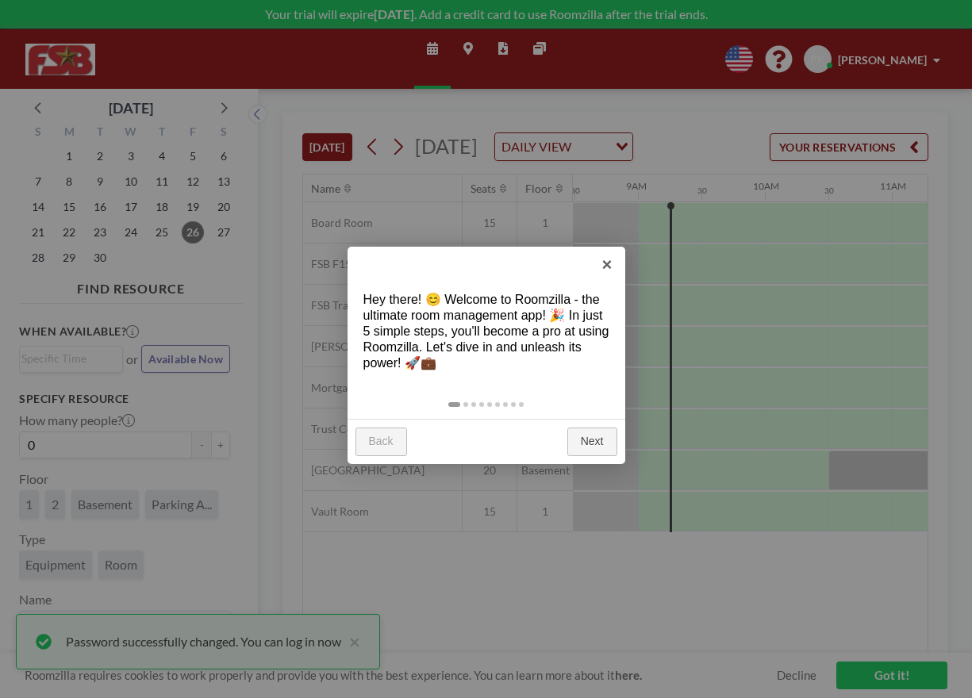
scroll to position [0, 1079]
click at [599, 443] on link "Next" at bounding box center [592, 441] width 50 height 29
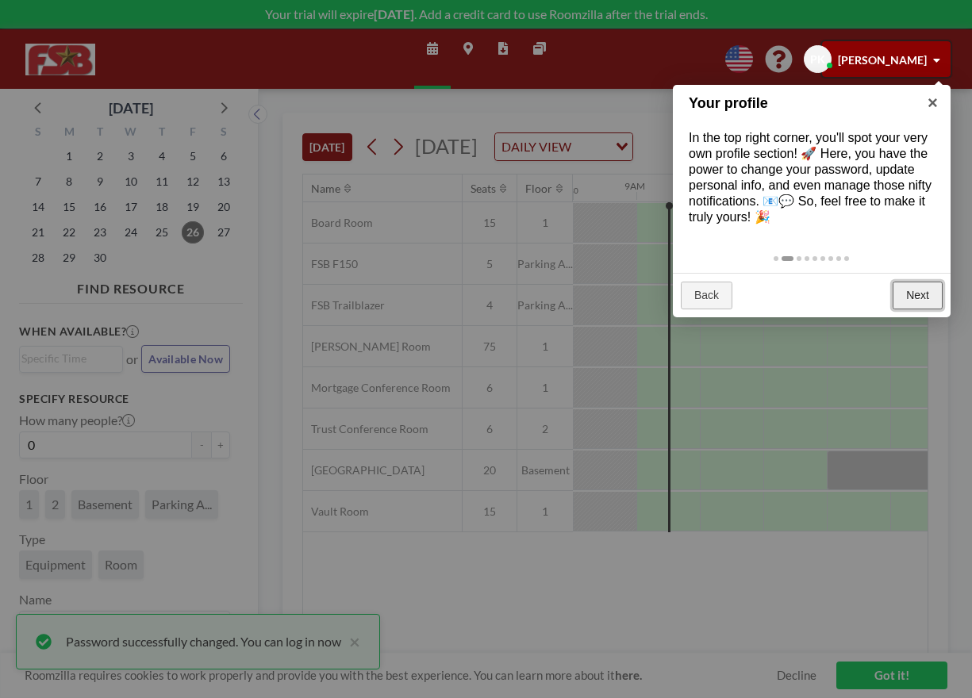
click at [917, 293] on link "Next" at bounding box center [917, 296] width 50 height 29
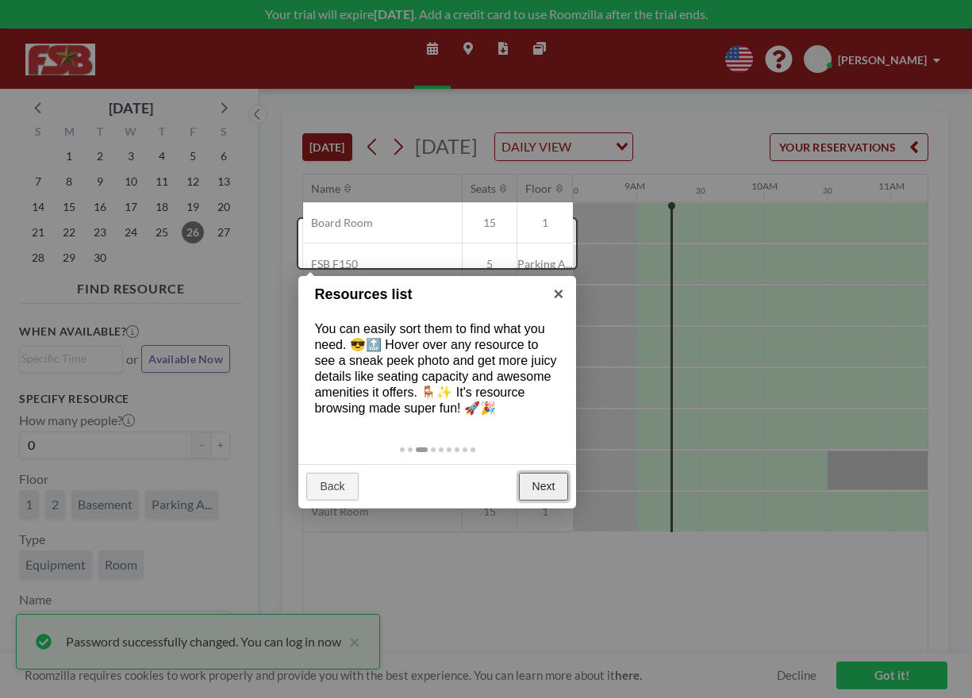
click at [544, 488] on link "Next" at bounding box center [544, 487] width 50 height 29
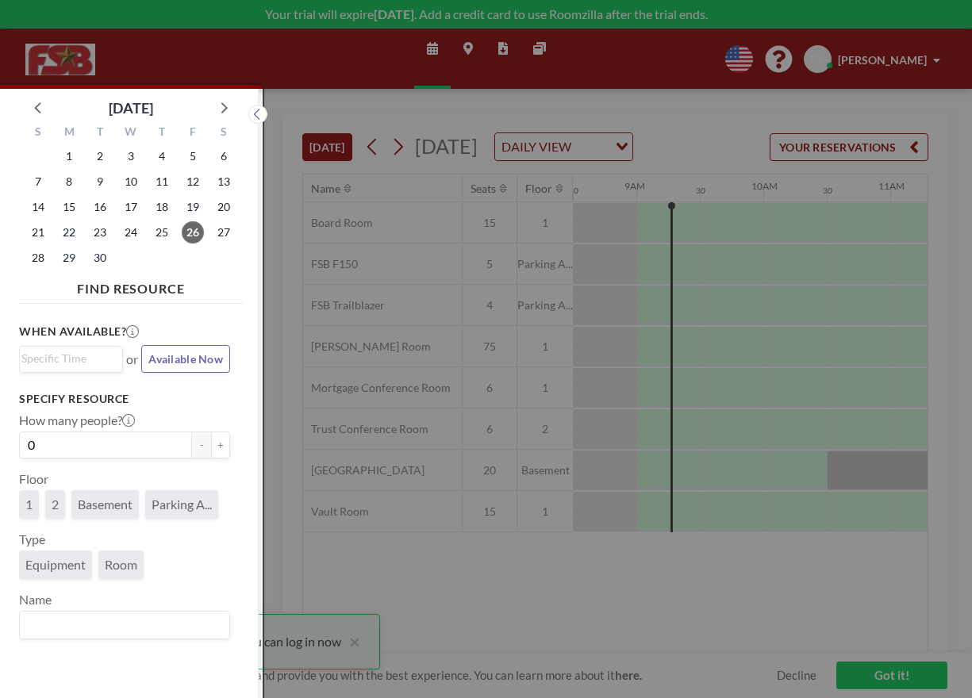
scroll to position [4, 0]
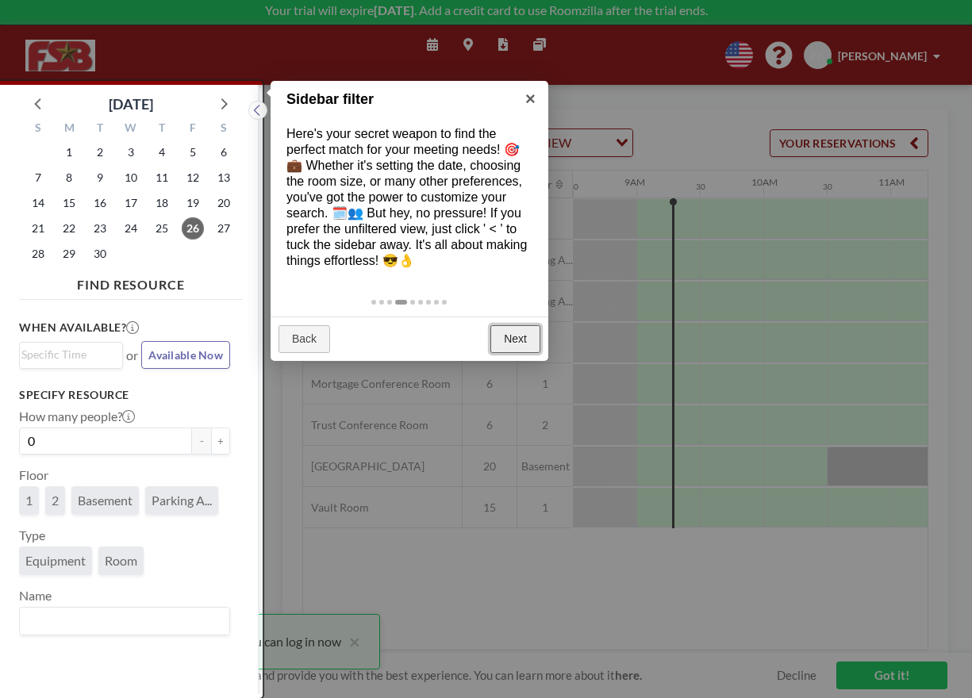
click at [519, 340] on link "Next" at bounding box center [515, 339] width 50 height 29
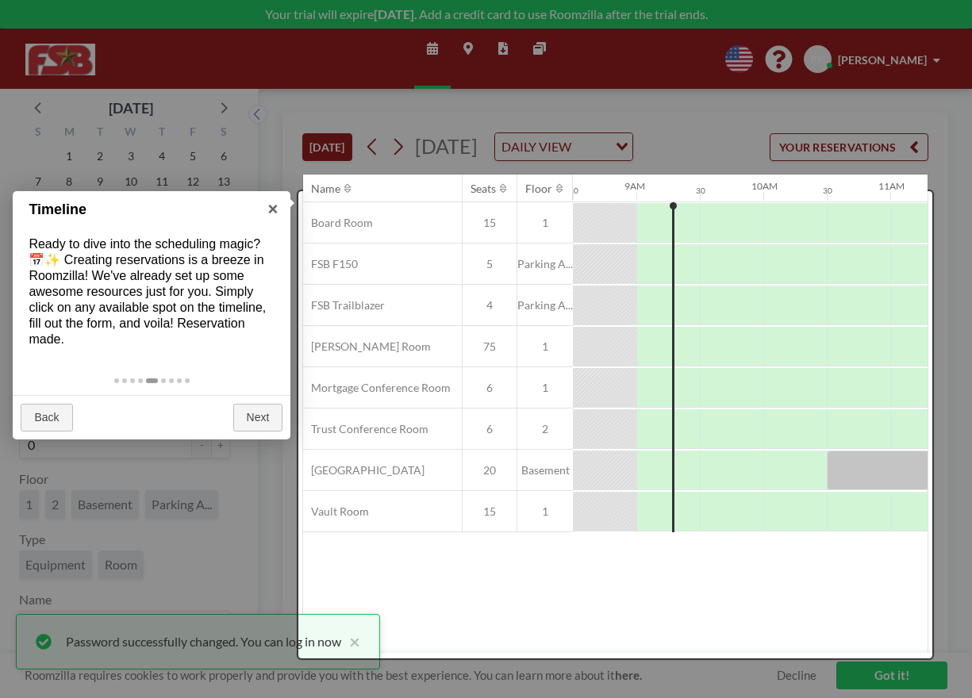
click at [340, 282] on div at bounding box center [614, 424] width 633 height 467
click at [255, 416] on link "Next" at bounding box center [258, 418] width 50 height 29
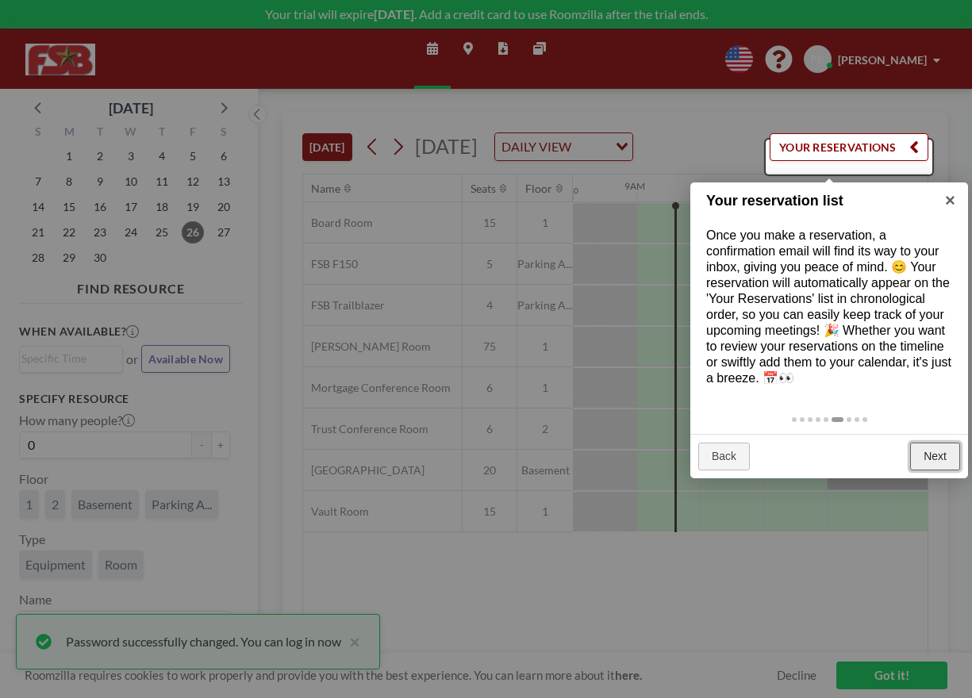
click at [939, 454] on link "Next" at bounding box center [935, 457] width 50 height 29
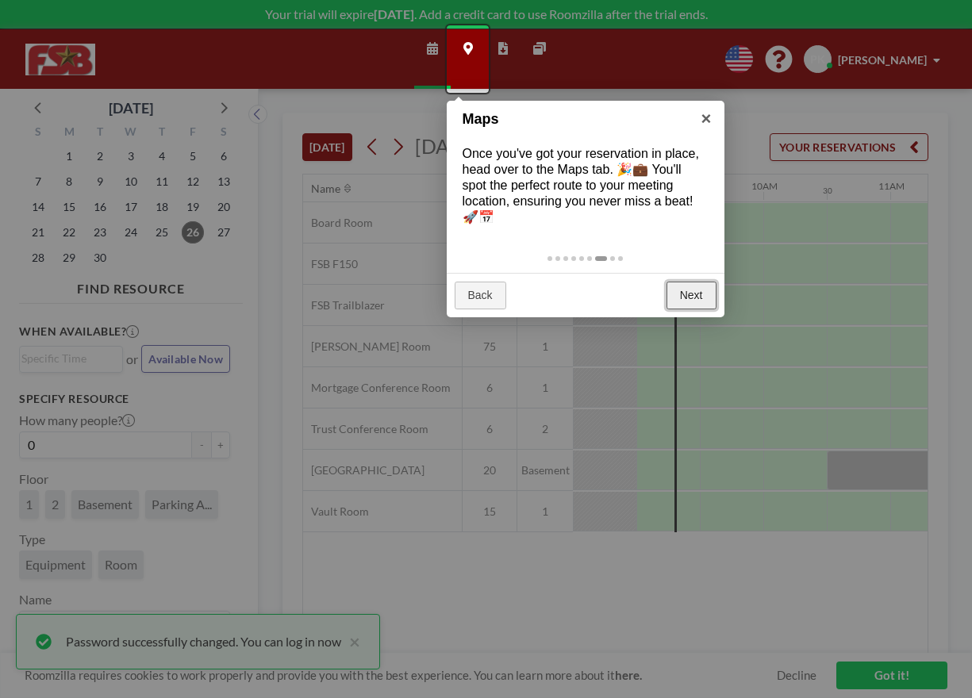
click at [694, 301] on link "Next" at bounding box center [691, 296] width 50 height 29
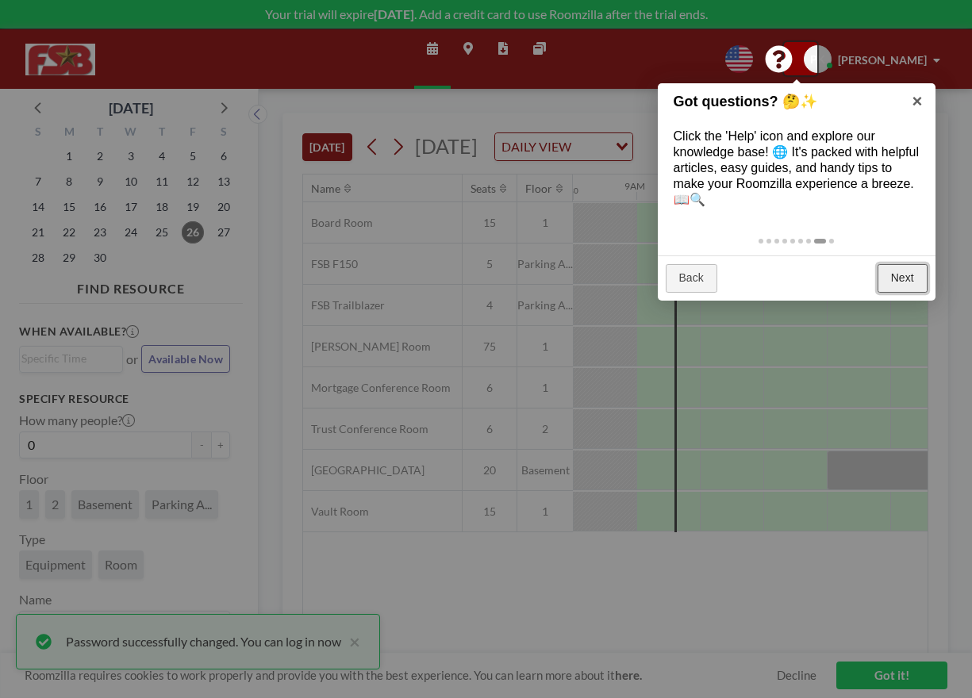
click at [898, 276] on link "Next" at bounding box center [902, 278] width 50 height 29
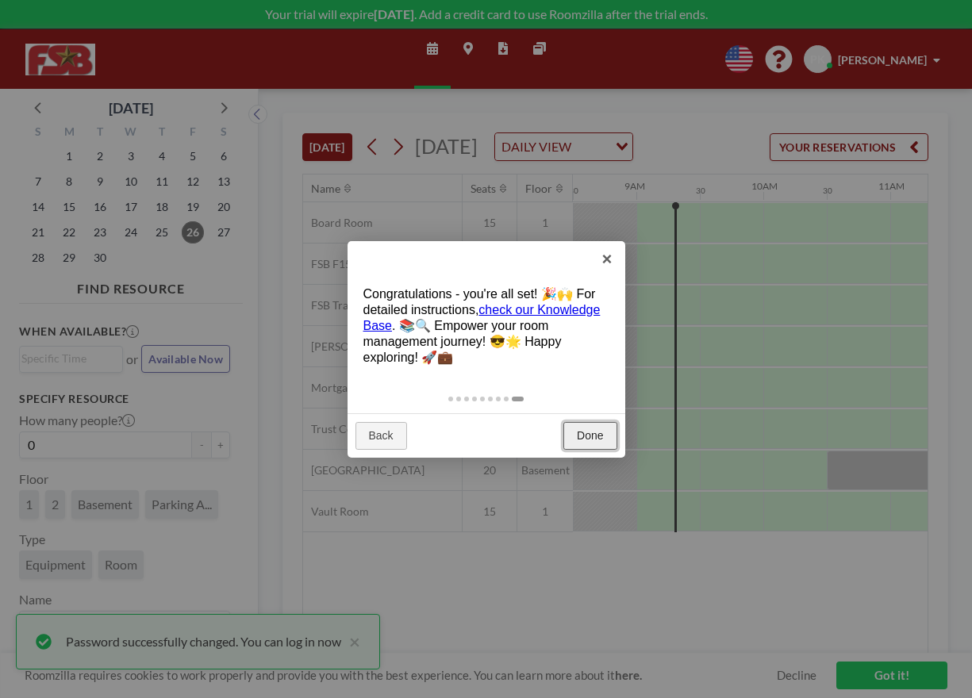
click at [597, 443] on link "Done" at bounding box center [589, 436] width 53 height 29
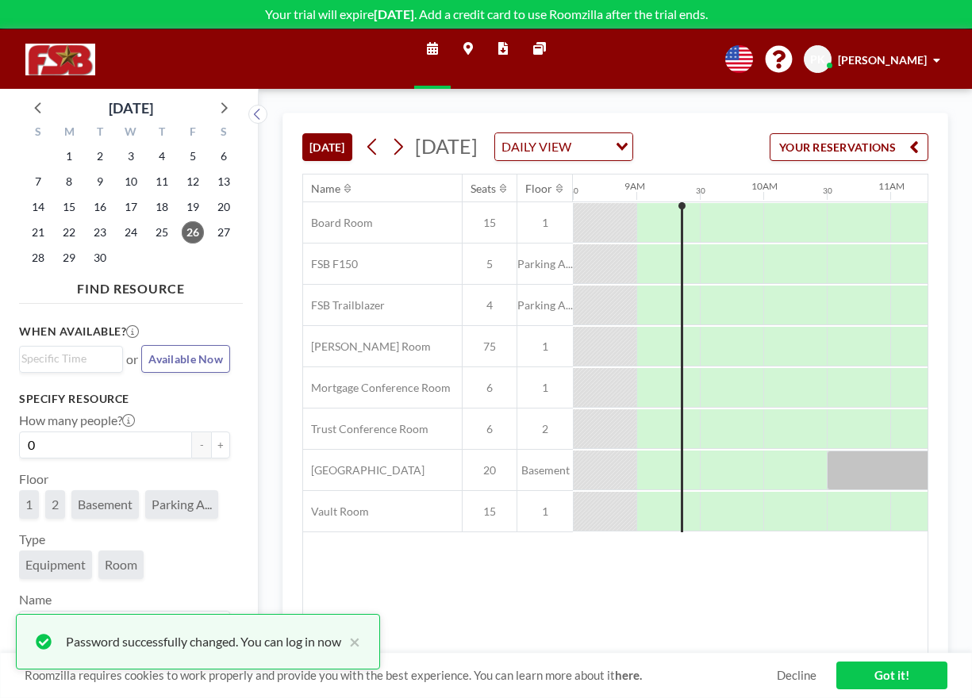
scroll to position [11, 0]
click at [72, 573] on span "Equipment" at bounding box center [55, 565] width 60 height 16
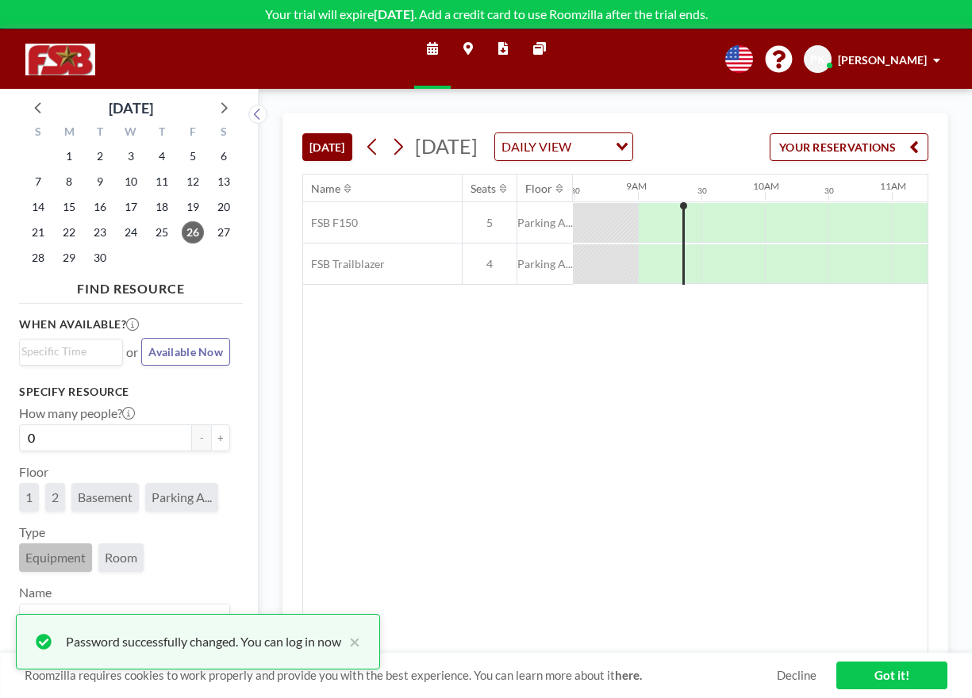
scroll to position [0, 1079]
click at [112, 565] on span "Room" at bounding box center [121, 558] width 33 height 16
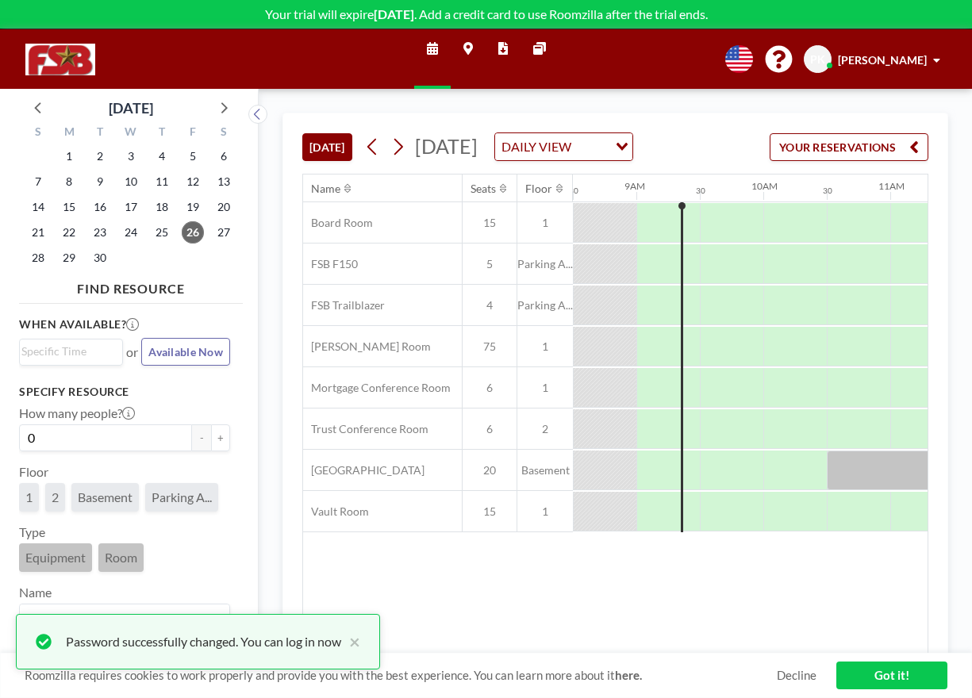
click at [70, 565] on span "Equipment" at bounding box center [55, 558] width 60 height 16
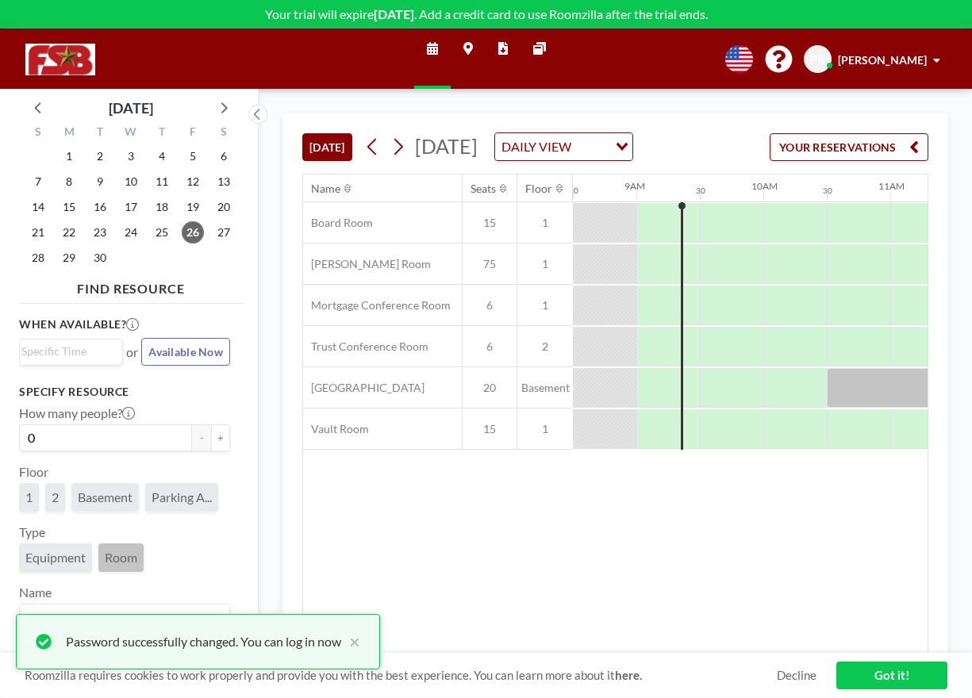
click at [132, 565] on span "Room" at bounding box center [121, 558] width 33 height 16
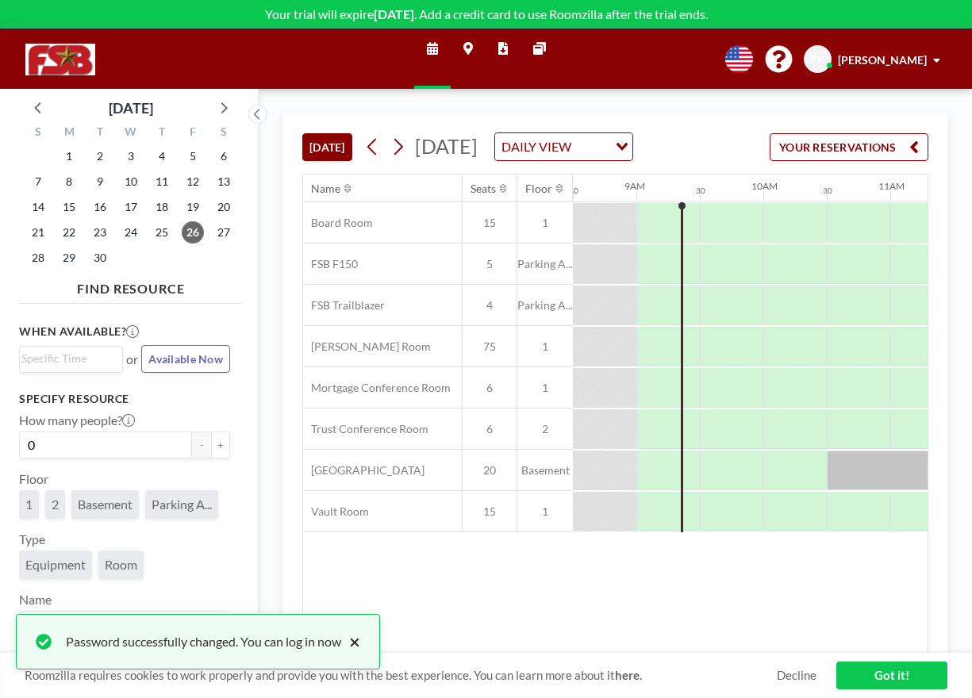
click at [357, 641] on button "×" at bounding box center [350, 641] width 19 height 19
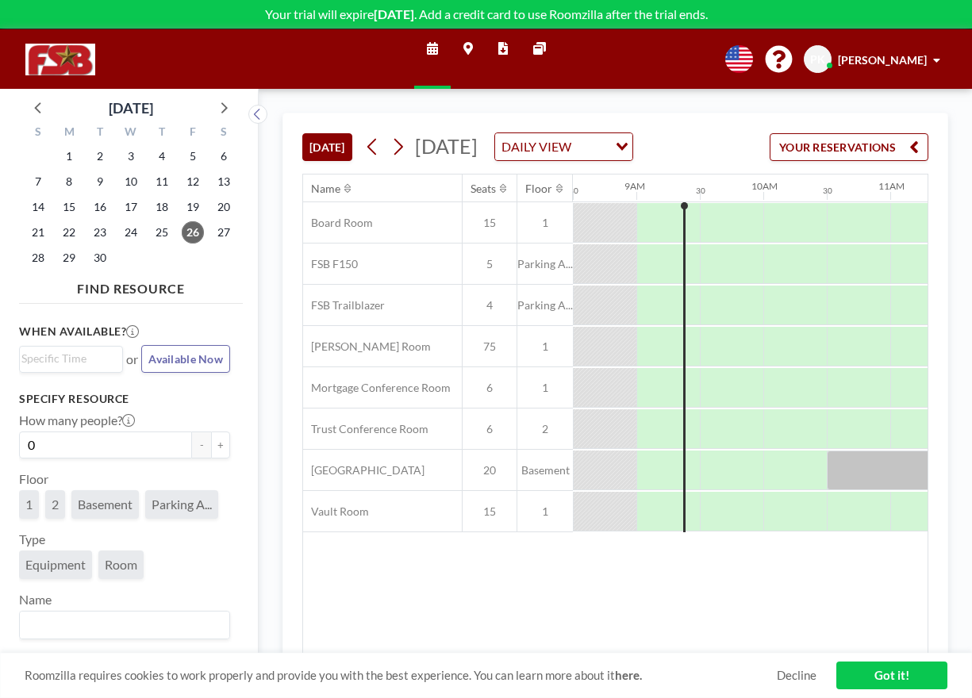
click at [896, 675] on link "Got it!" at bounding box center [891, 675] width 111 height 28
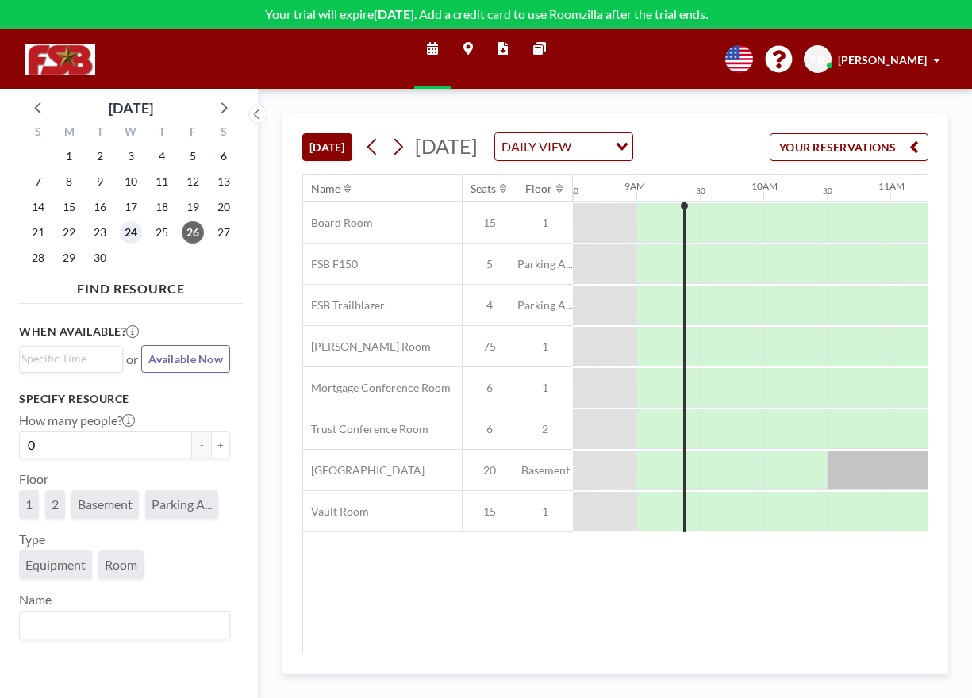
click at [129, 237] on span "24" at bounding box center [131, 232] width 22 height 22
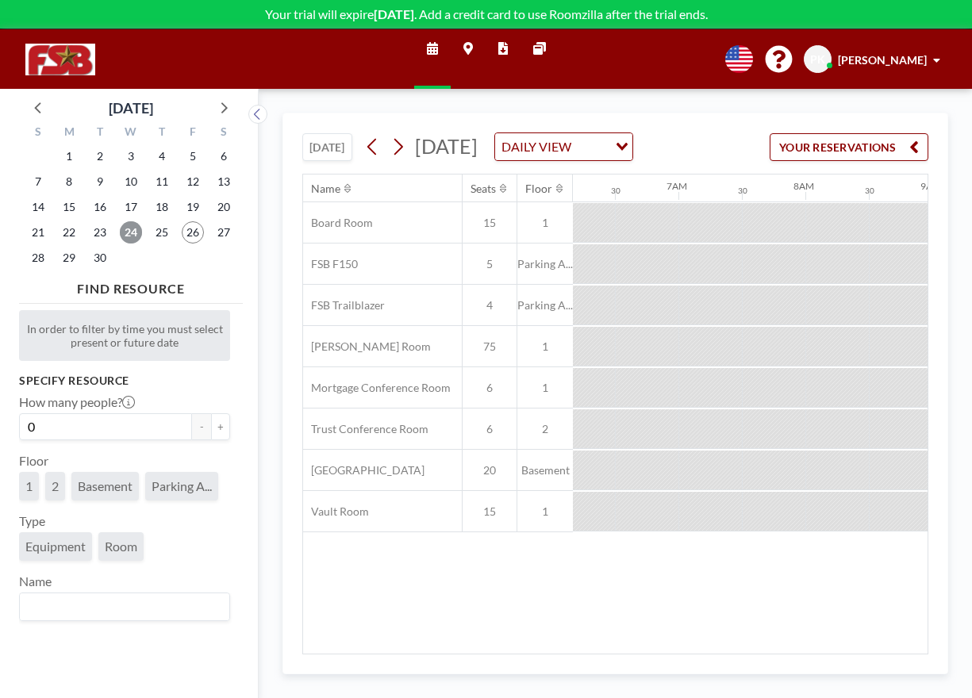
scroll to position [0, 952]
click at [863, 157] on button "YOUR RESERVATIONS" at bounding box center [848, 147] width 159 height 28
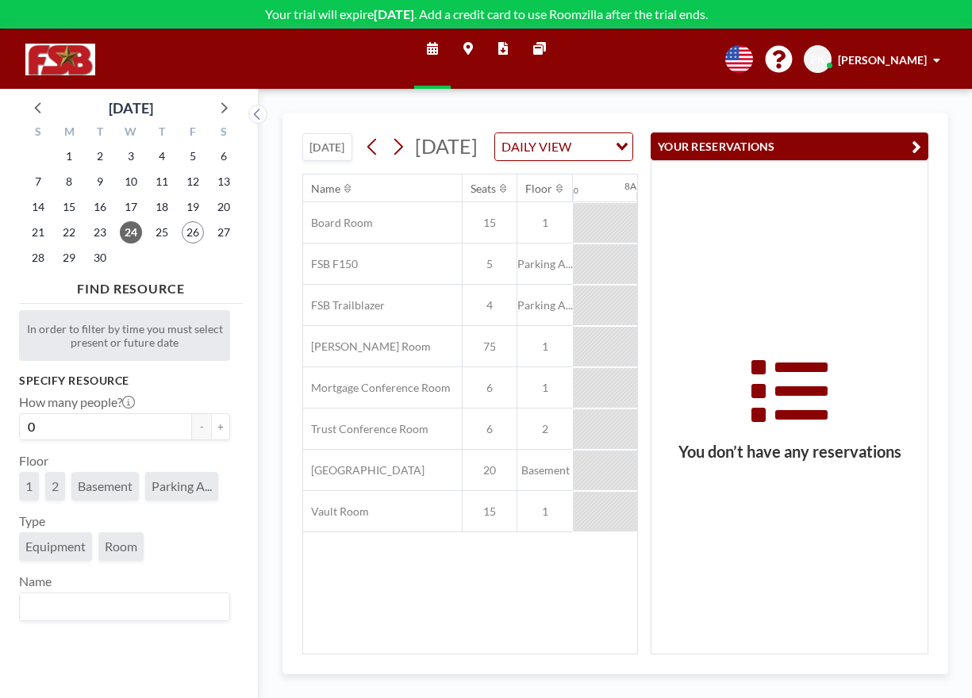
click at [917, 142] on icon "button" at bounding box center [916, 146] width 10 height 19
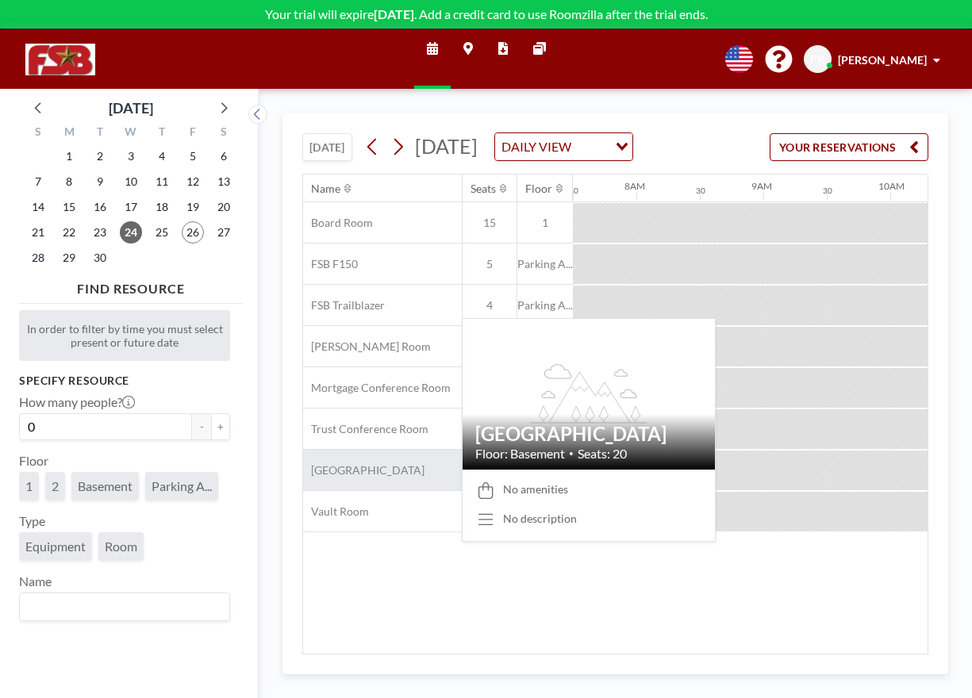
click at [370, 477] on span "[GEOGRAPHIC_DATA]" at bounding box center [363, 470] width 121 height 14
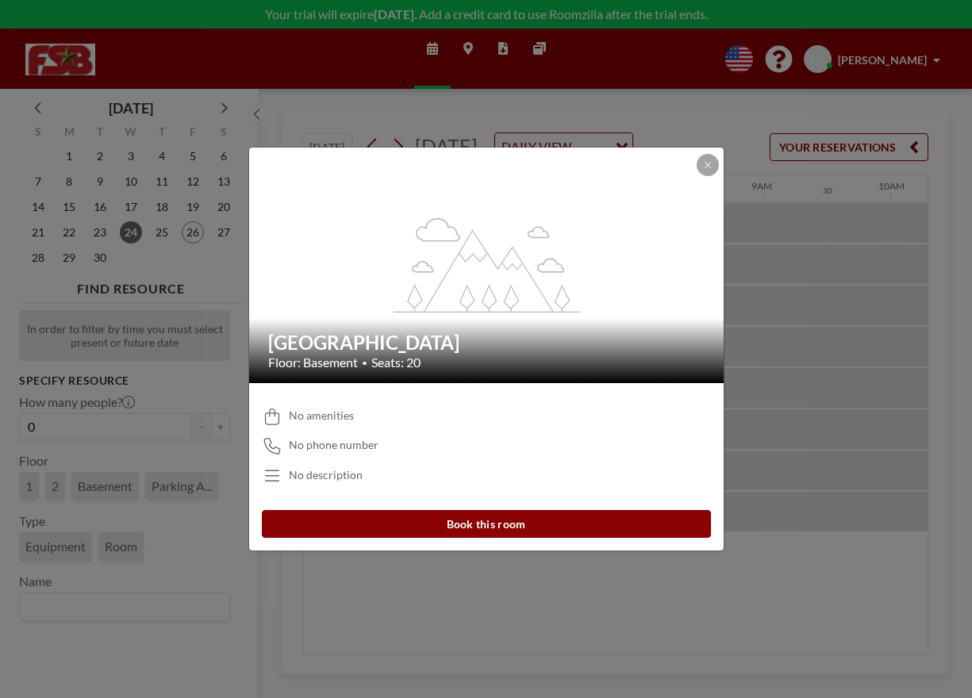
click at [787, 596] on div "flex-grow: 1.2; University Room Floor: Basement • Seats: 20 No amenities No pho…" at bounding box center [486, 349] width 972 height 698
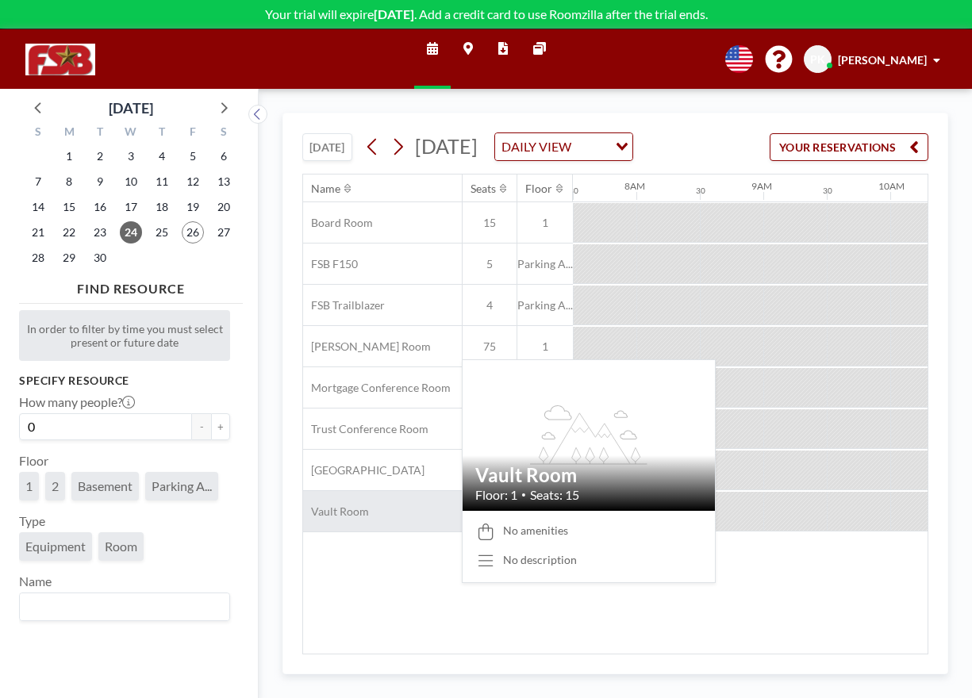
click at [333, 519] on span "Vault Room" at bounding box center [336, 511] width 66 height 14
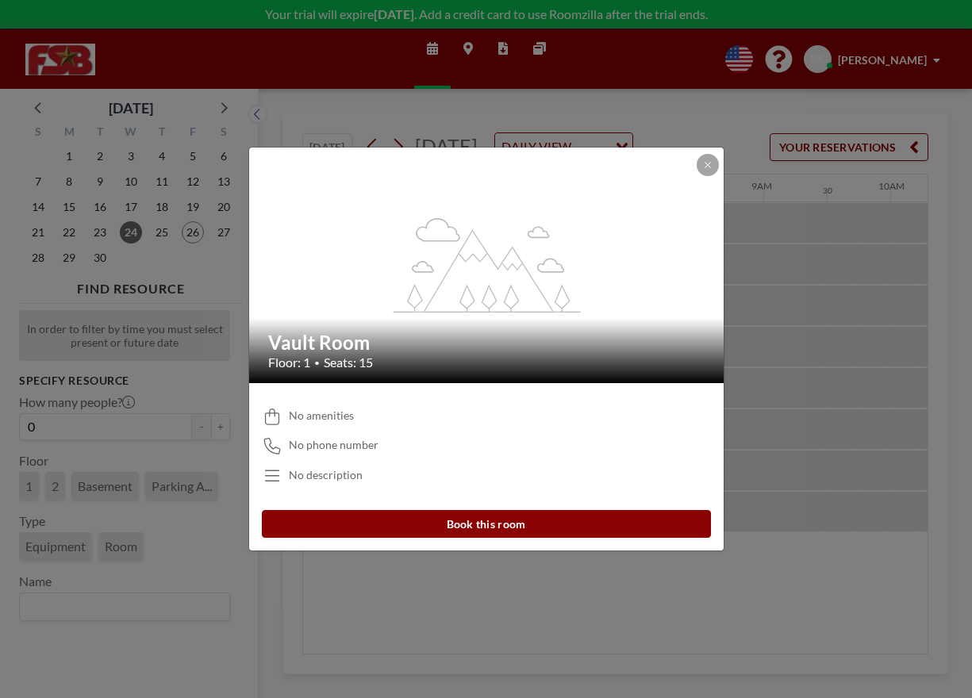
click at [368, 523] on button "Book this room" at bounding box center [486, 524] width 449 height 28
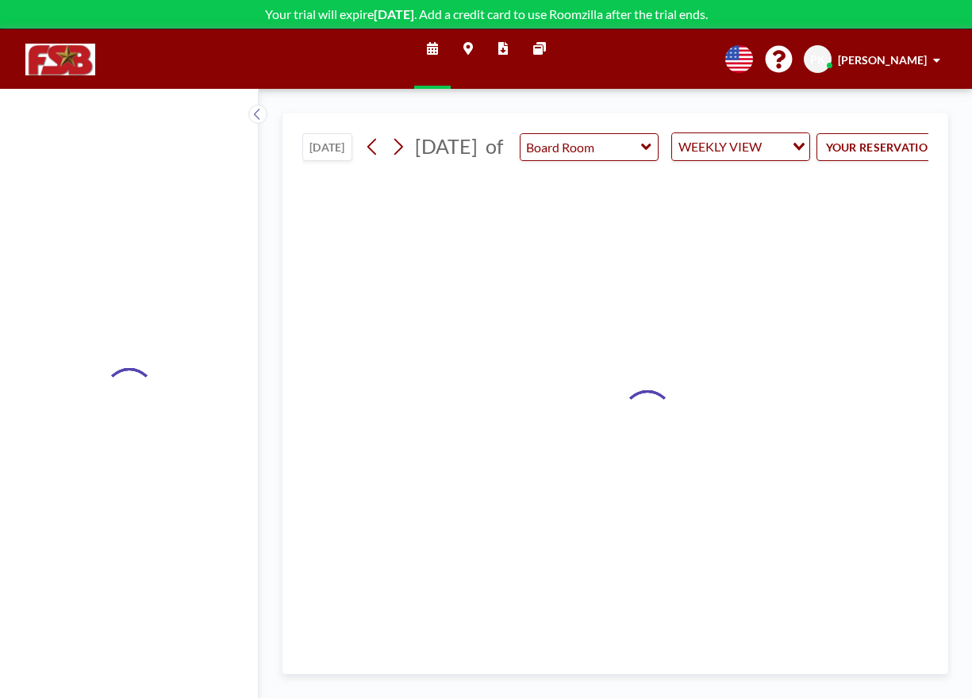
type input "Vault Room"
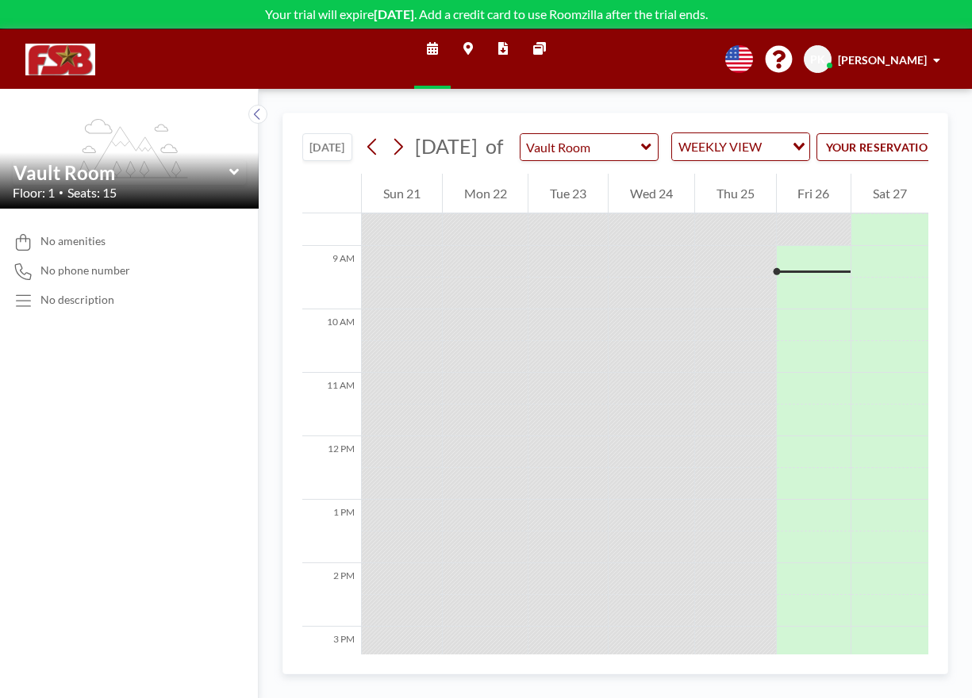
scroll to position [539, 0]
click at [730, 245] on div at bounding box center [735, 229] width 81 height 32
click at [403, 159] on icon at bounding box center [397, 147] width 15 height 24
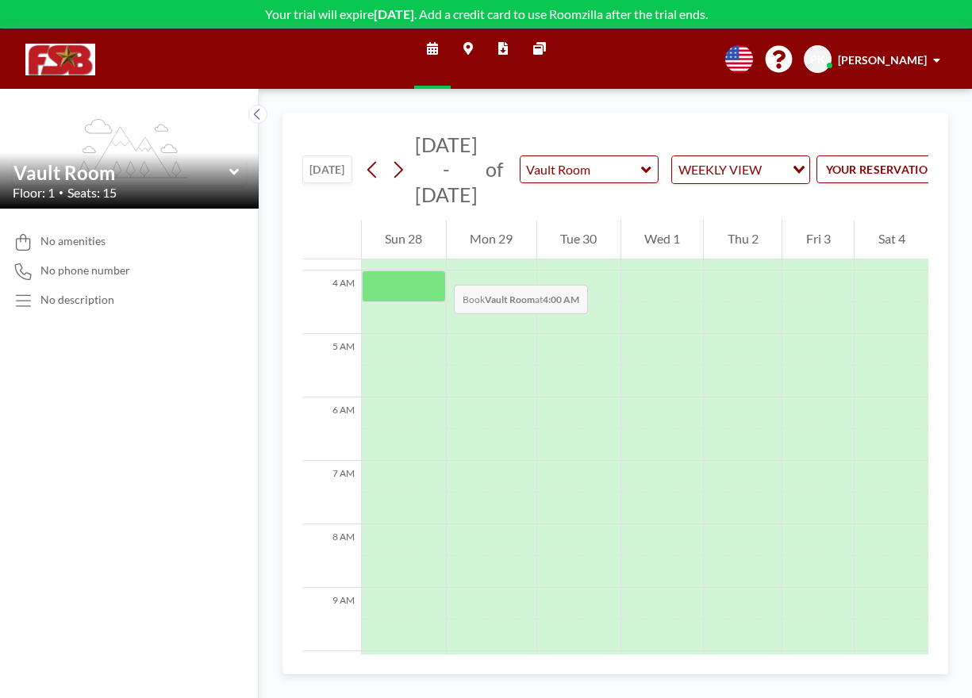
scroll to position [238, 0]
click at [400, 175] on icon at bounding box center [397, 170] width 15 height 24
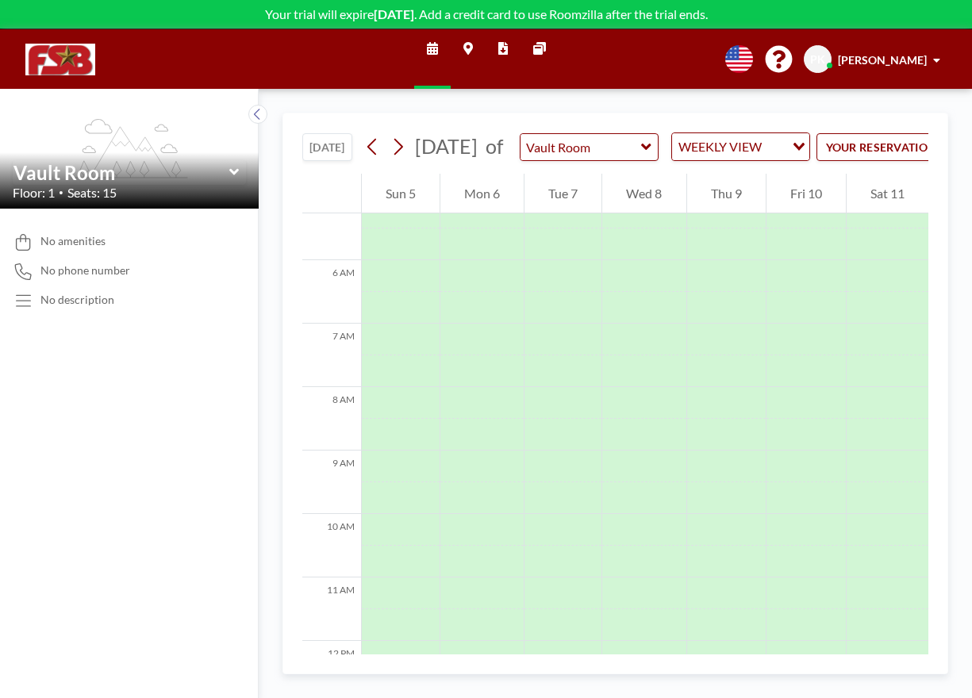
scroll to position [476, 0]
click at [400, 161] on div "[DATE] of Vault Room WEEKLY VIEW Loading..." at bounding box center [585, 146] width 450 height 29
click at [403, 159] on icon at bounding box center [397, 147] width 15 height 24
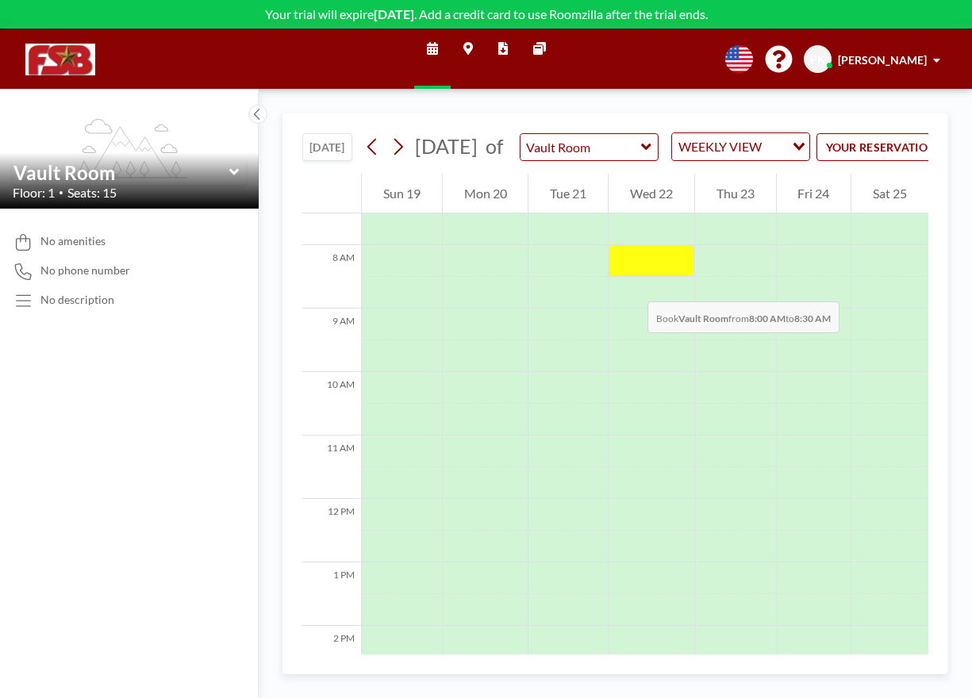
click at [631, 277] on div at bounding box center [651, 261] width 86 height 32
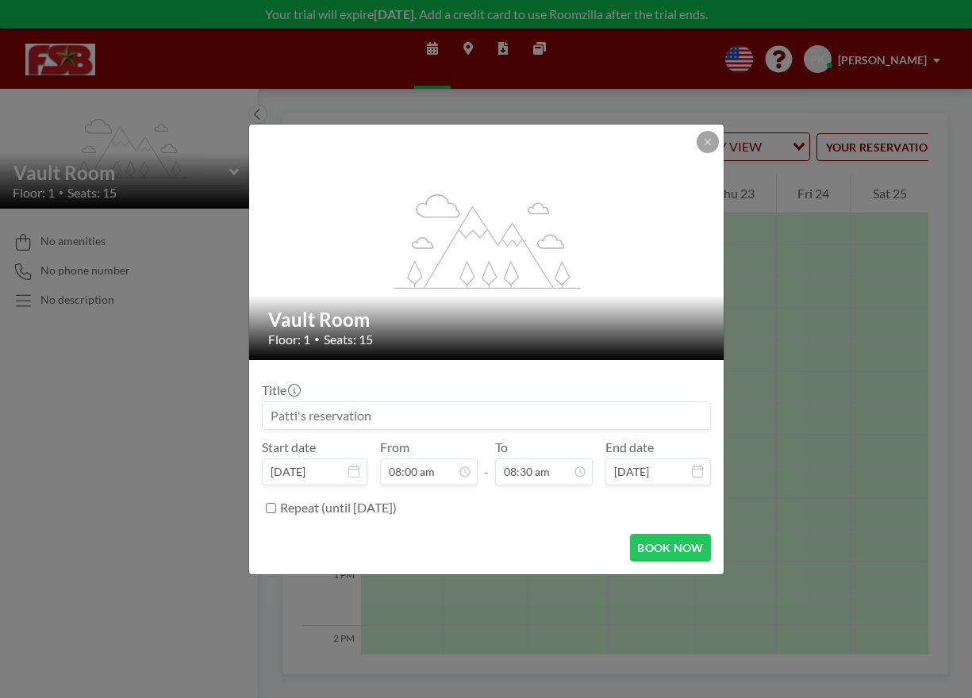
click at [631, 286] on div "flex-grow: 1.2;" at bounding box center [487, 243] width 476 height 236
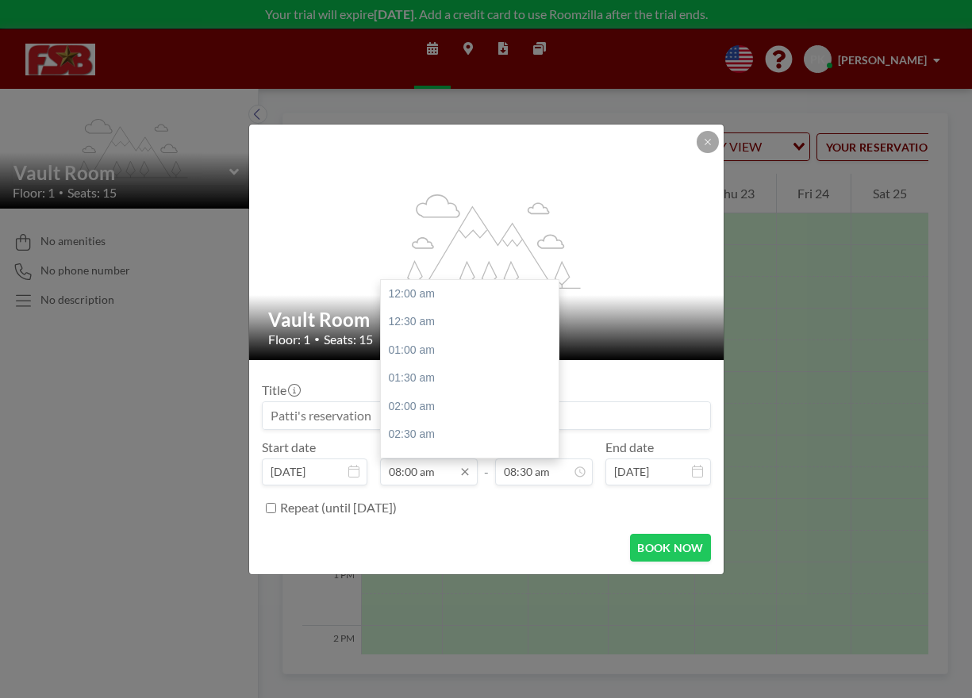
scroll to position [451, 0]
click at [427, 322] on div "08:30 am" at bounding box center [474, 323] width 186 height 29
type input "08:30 am"
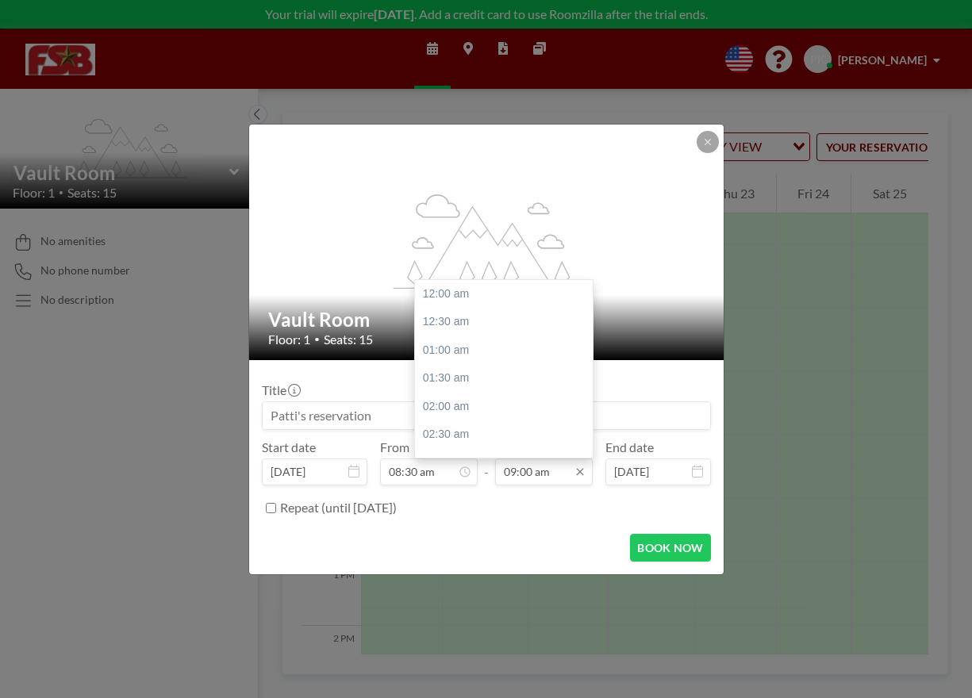
scroll to position [508, 0]
click at [580, 470] on icon at bounding box center [579, 472] width 13 height 13
click at [470, 324] on div "09:30 am" at bounding box center [508, 323] width 186 height 29
type input "09:30 am"
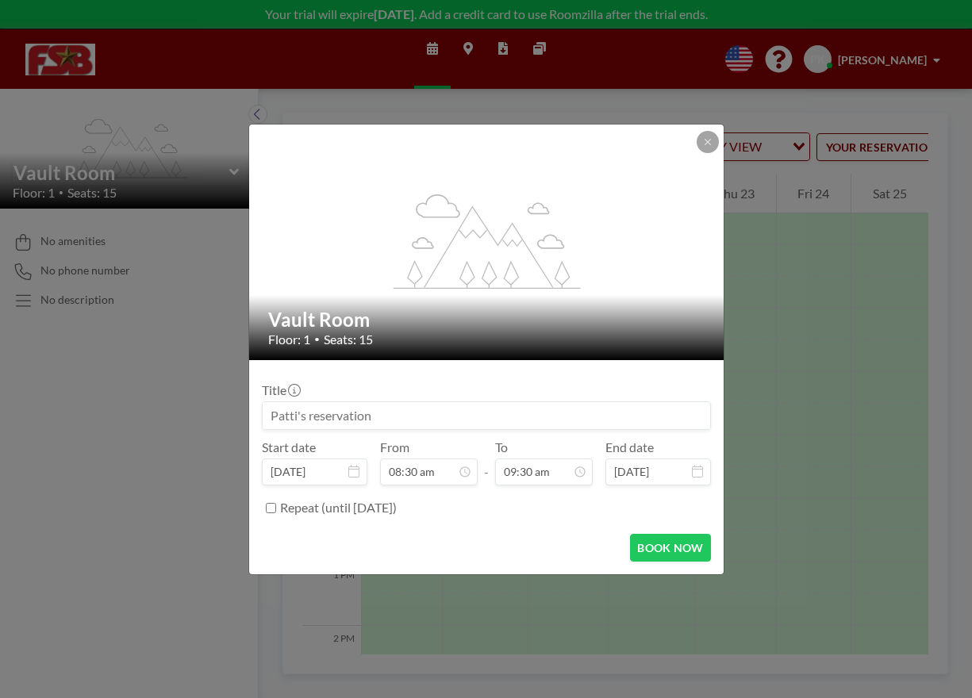
scroll to position [535, 0]
click at [705, 140] on icon at bounding box center [707, 142] width 6 height 6
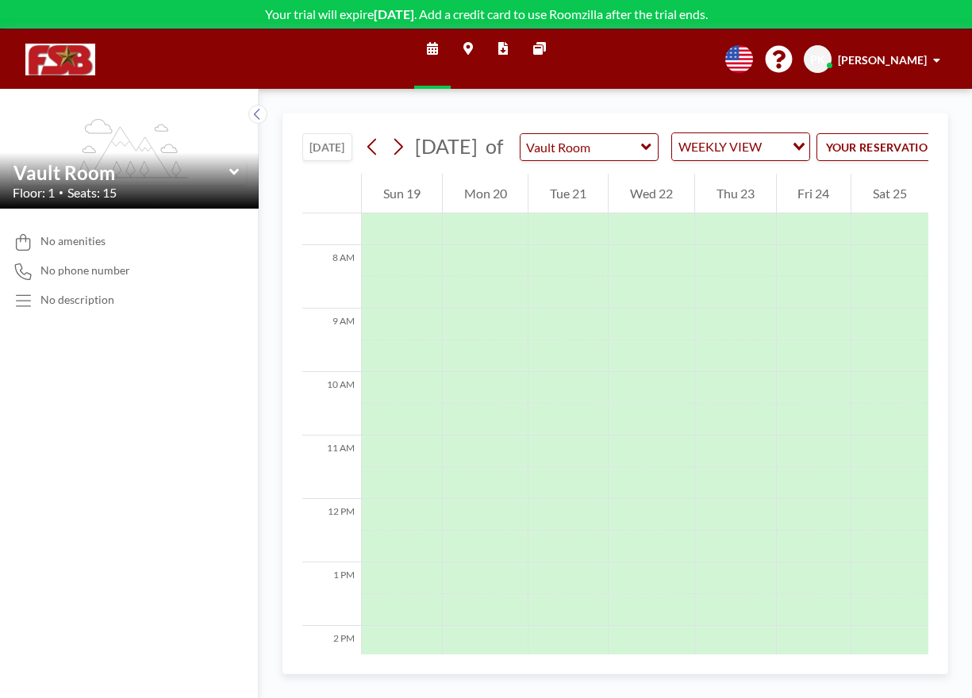
click at [53, 584] on div "No amenities No phone number No description" at bounding box center [129, 453] width 259 height 489
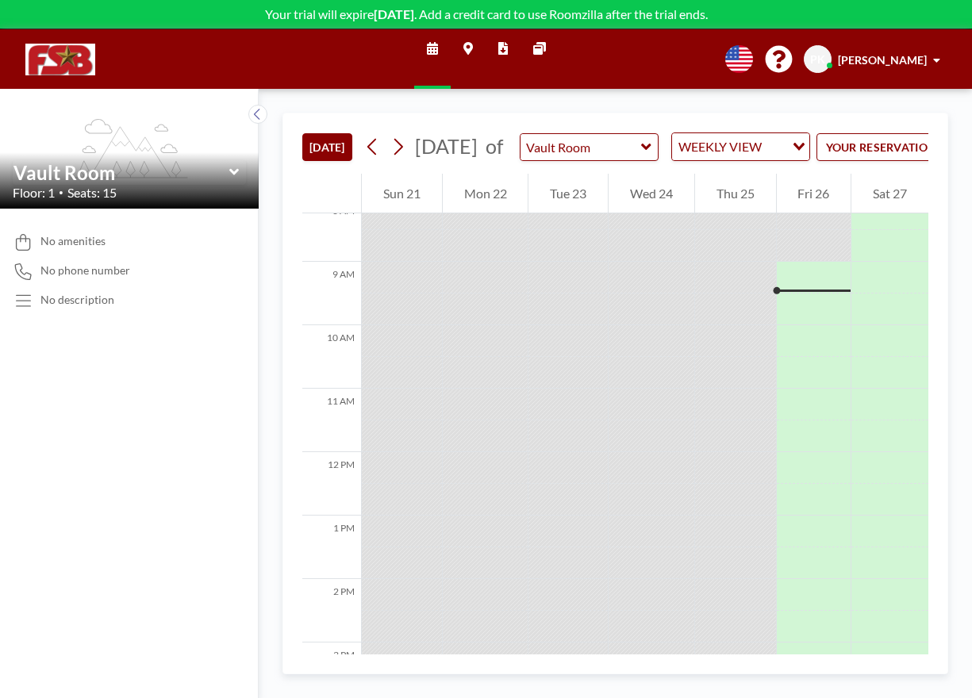
scroll to position [539, 0]
click at [893, 161] on button "YOUR RESERVATIONS" at bounding box center [895, 147] width 159 height 28
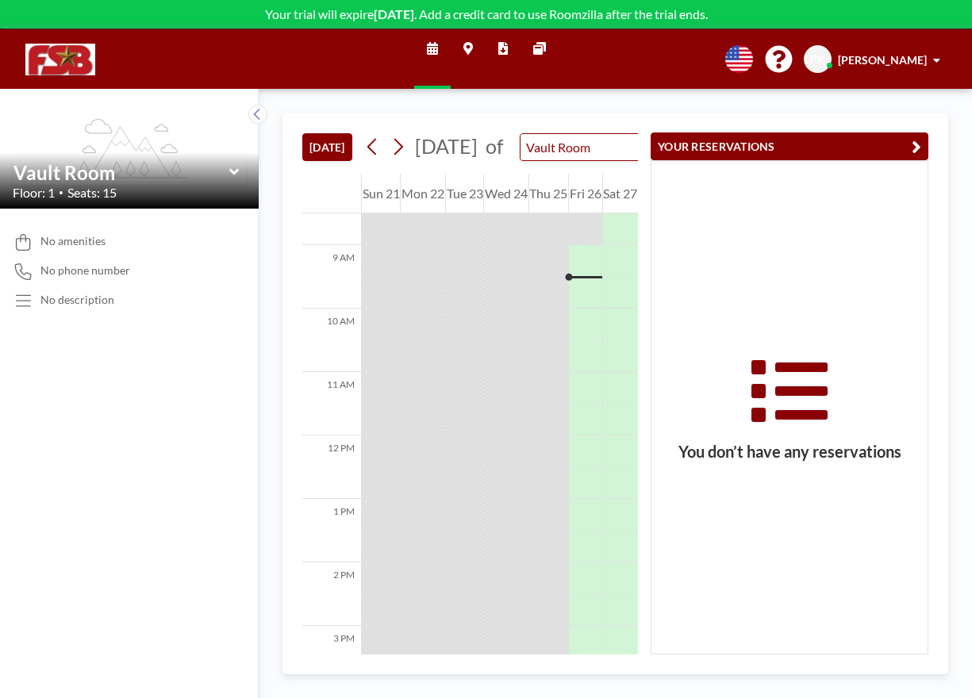
click at [918, 145] on icon "button" at bounding box center [916, 146] width 10 height 19
